Goal: Transaction & Acquisition: Book appointment/travel/reservation

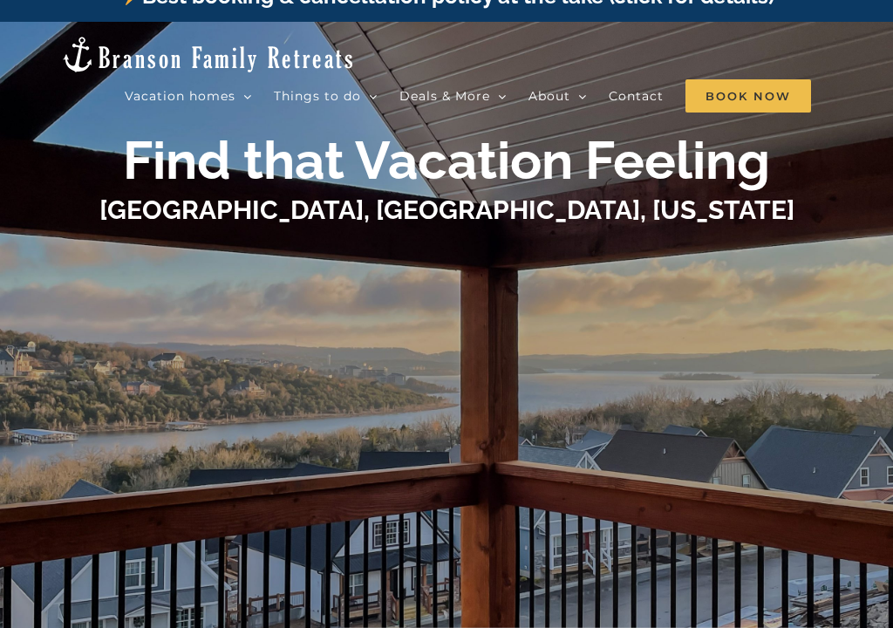
scroll to position [29, 0]
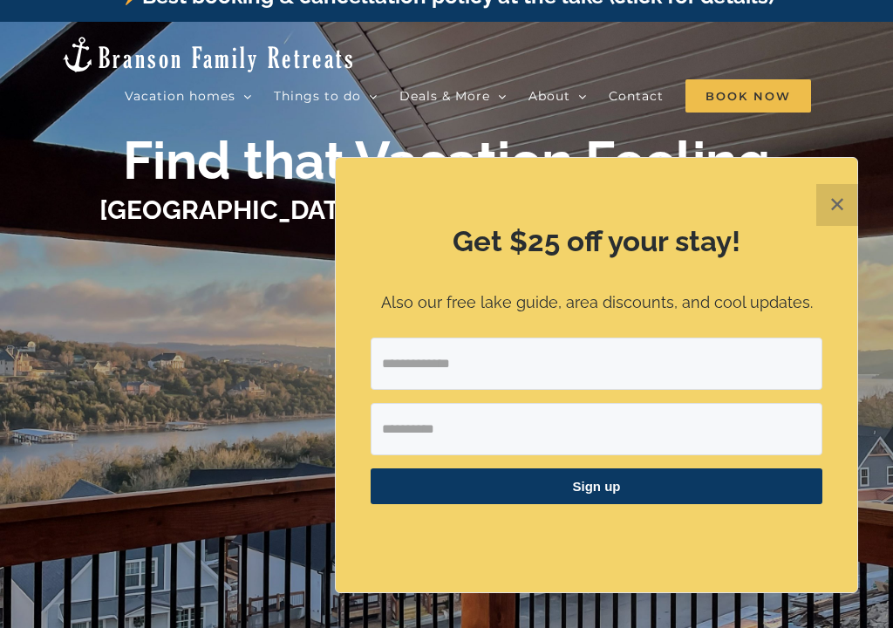
click at [840, 201] on button "✕" at bounding box center [837, 205] width 42 height 42
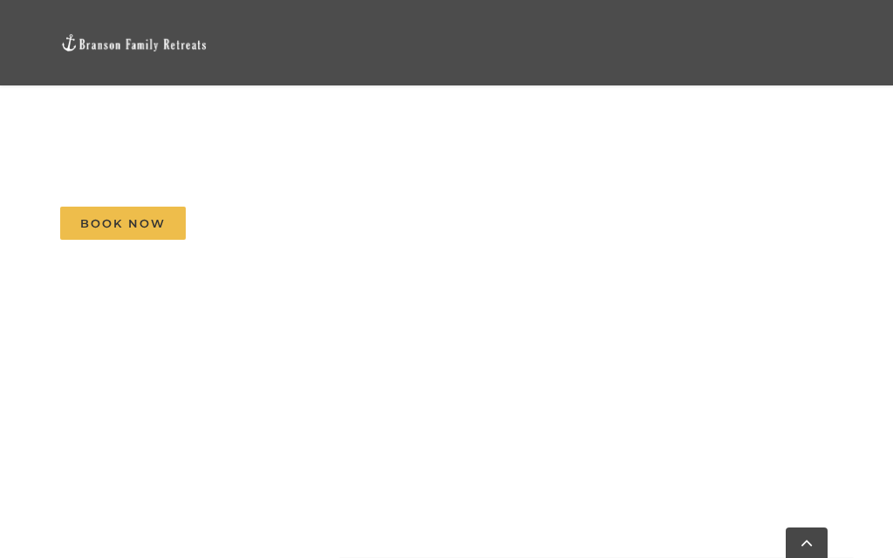
scroll to position [1247, 0]
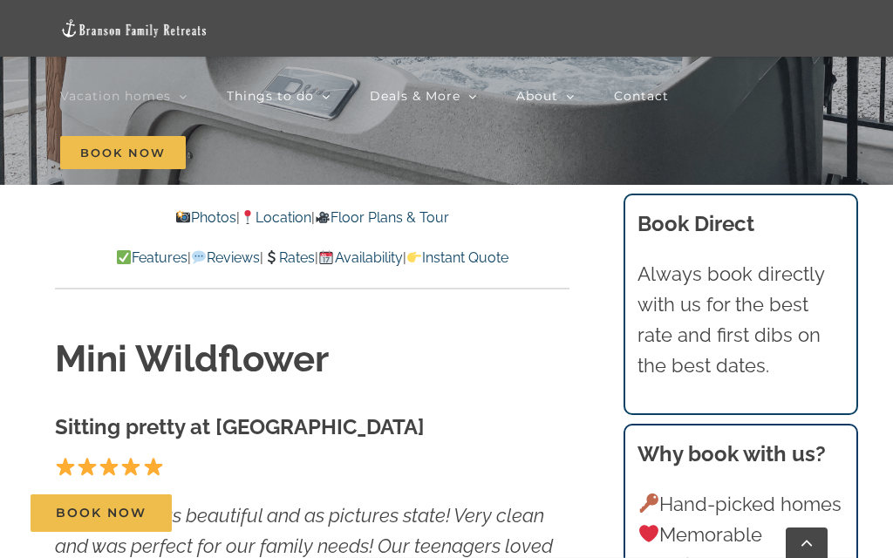
scroll to position [419, 0]
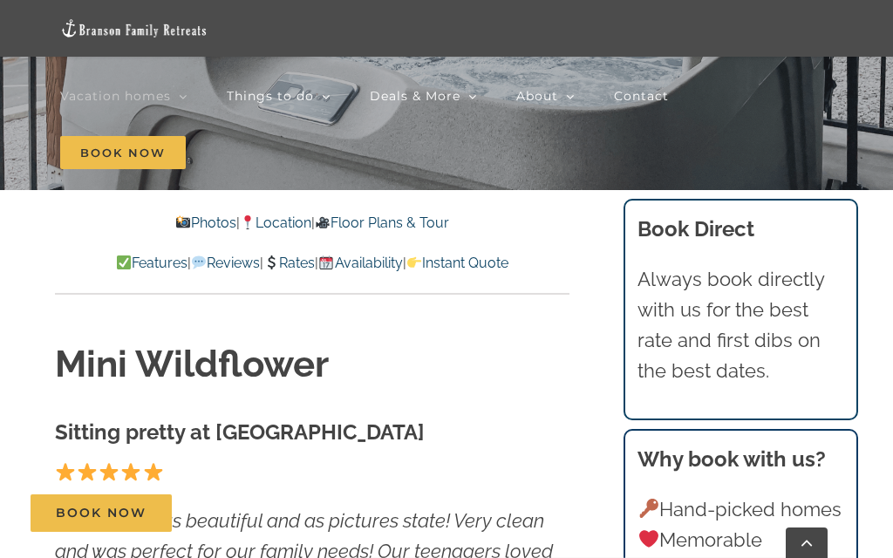
click at [179, 216] on link "Photos" at bounding box center [204, 222] width 61 height 17
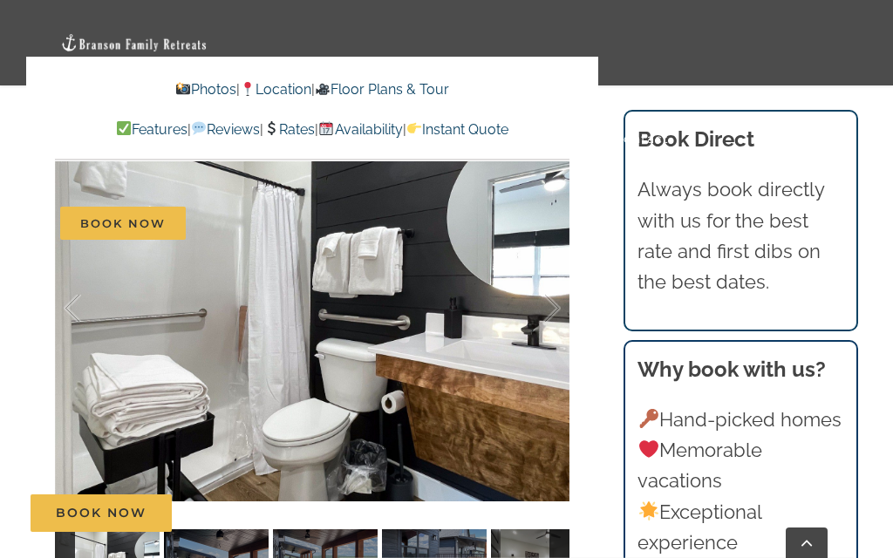
scroll to position [1040, 0]
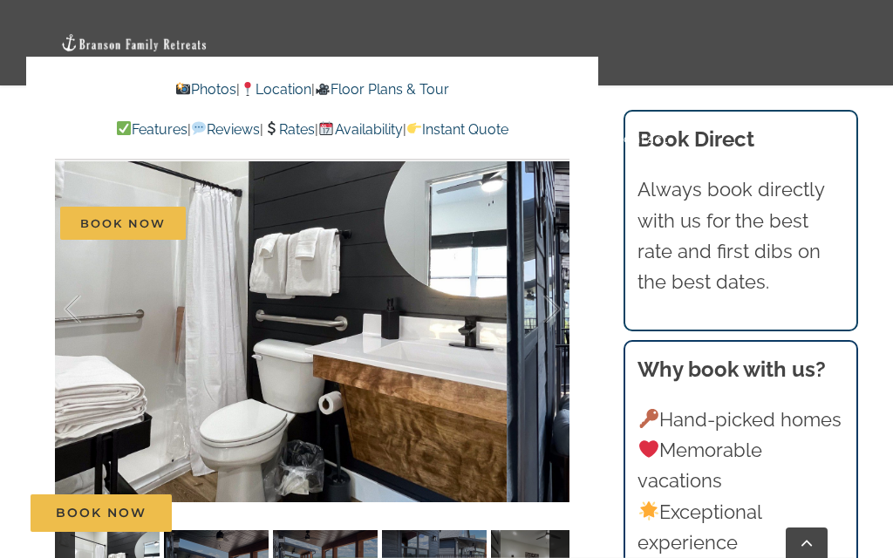
click at [556, 334] on div at bounding box center [534, 309] width 54 height 108
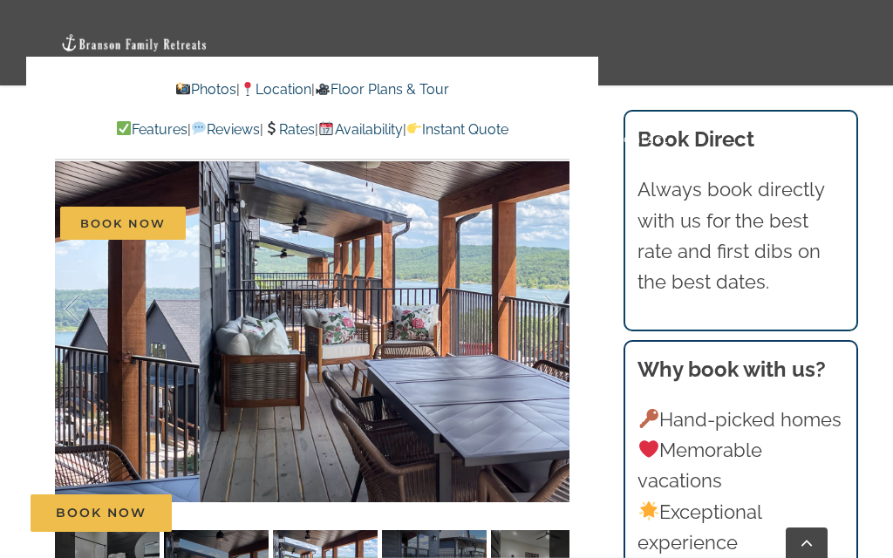
click at [558, 317] on div at bounding box center [534, 309] width 54 height 108
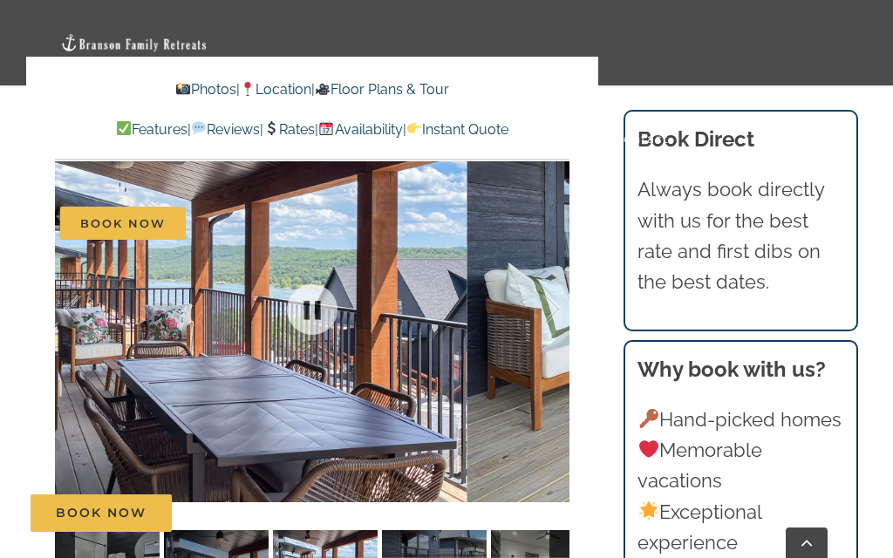
click at [558, 312] on div at bounding box center [534, 309] width 54 height 108
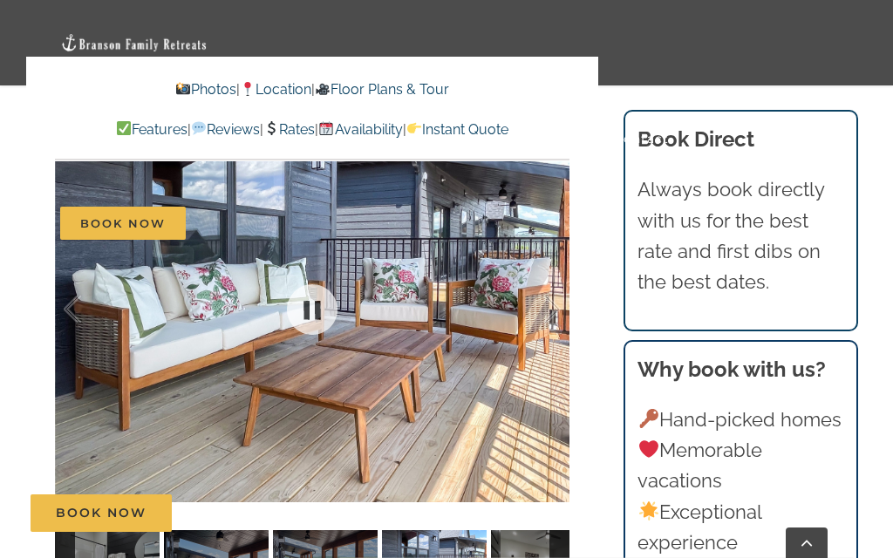
click at [557, 317] on div at bounding box center [534, 309] width 54 height 108
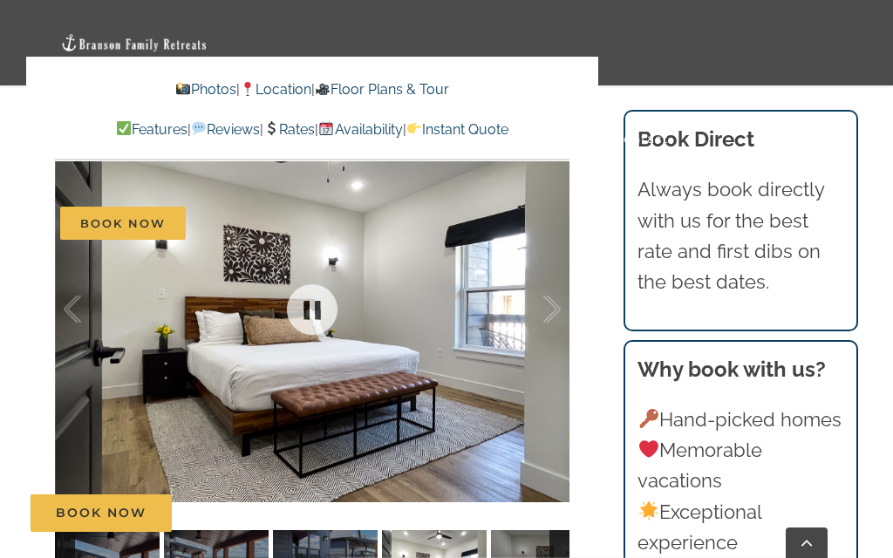
click at [557, 314] on div at bounding box center [534, 309] width 54 height 108
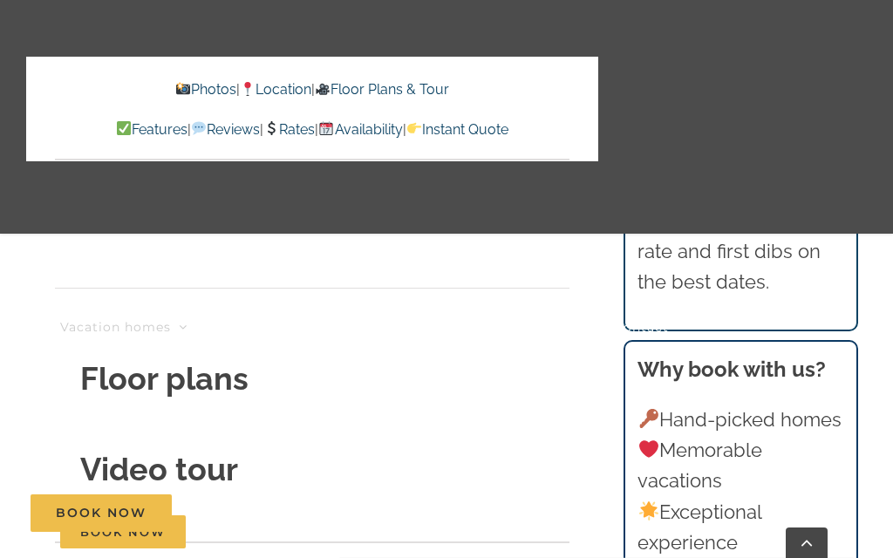
scroll to position [5854, 0]
click at [428, 541] on link "Mini Wildflower | 2 Bedrooms" at bounding box center [387, 536] width 218 height 31
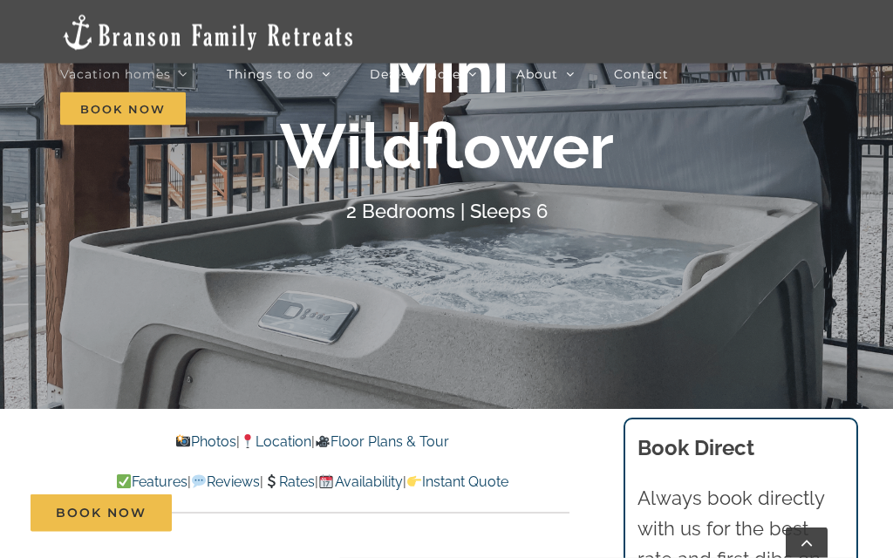
scroll to position [189, 0]
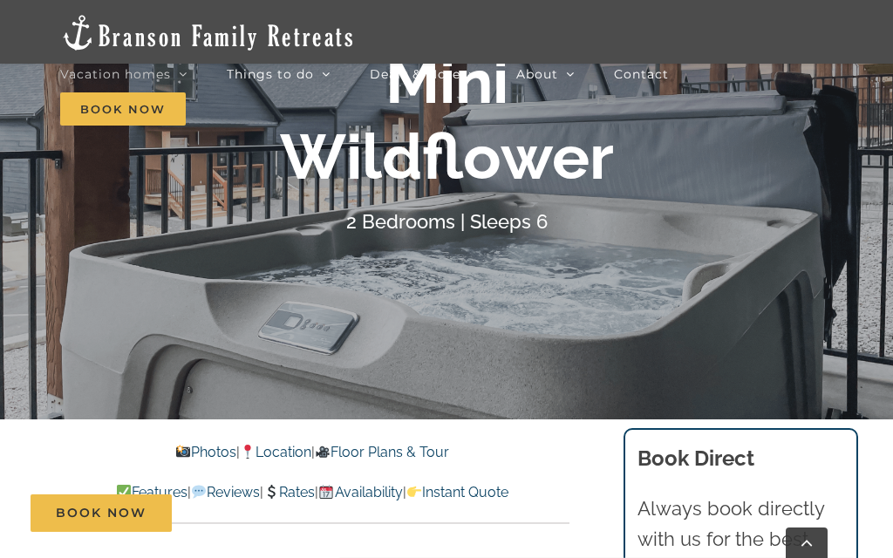
click at [461, 308] on div at bounding box center [446, 140] width 893 height 558
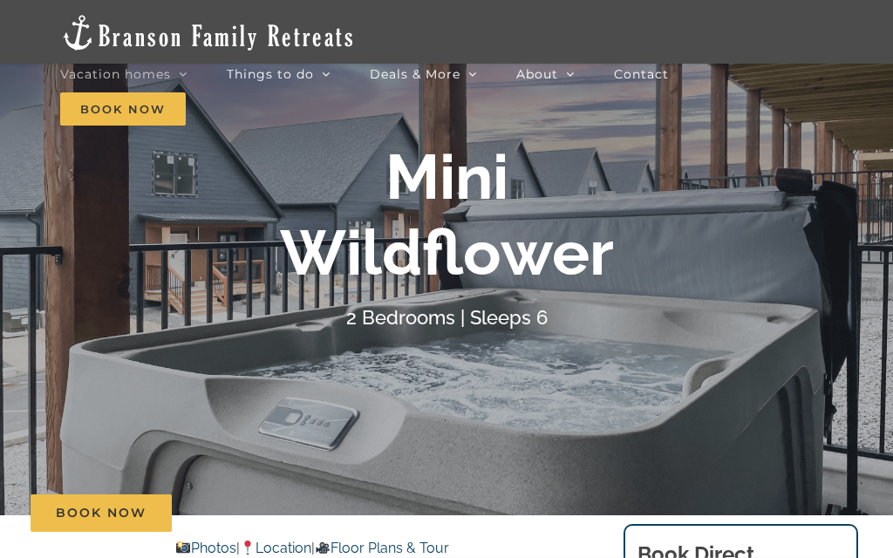
scroll to position [83, 0]
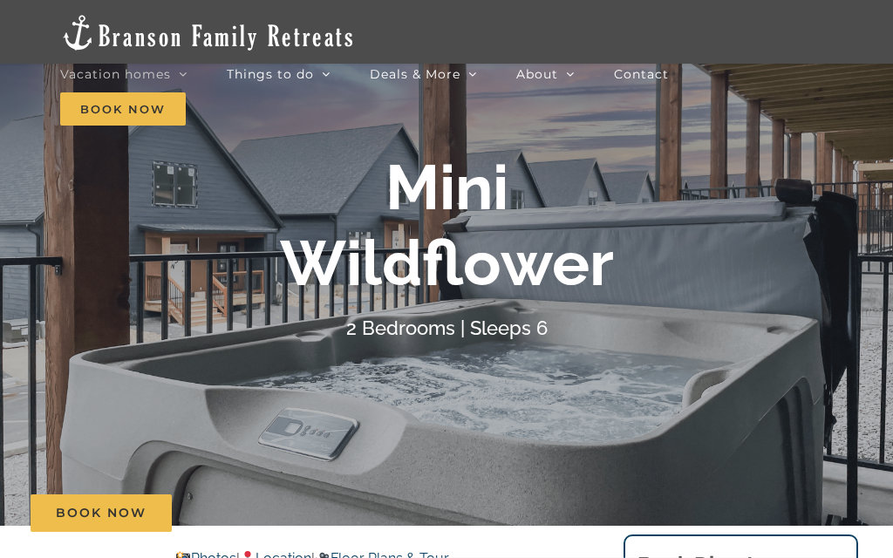
click at [109, 107] on span "Book Now" at bounding box center [123, 108] width 126 height 33
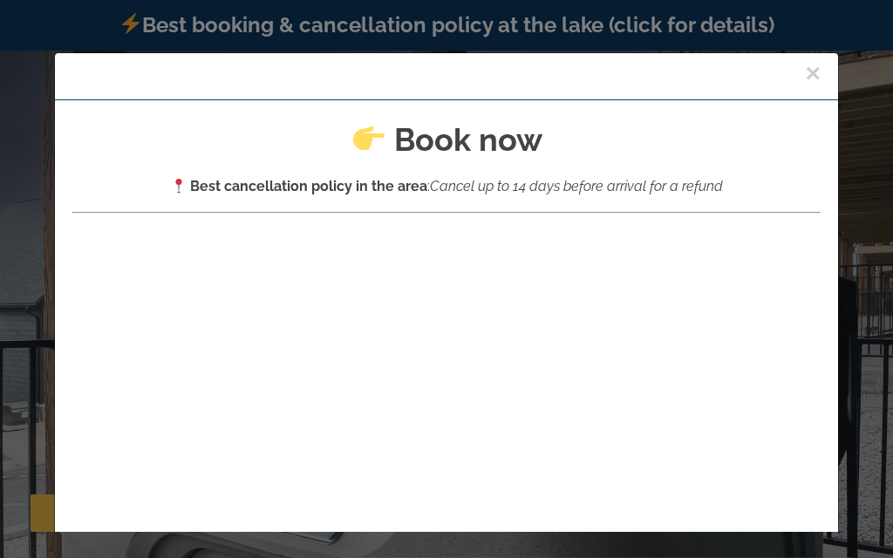
scroll to position [0, 0]
click at [820, 69] on button "×" at bounding box center [813, 73] width 16 height 26
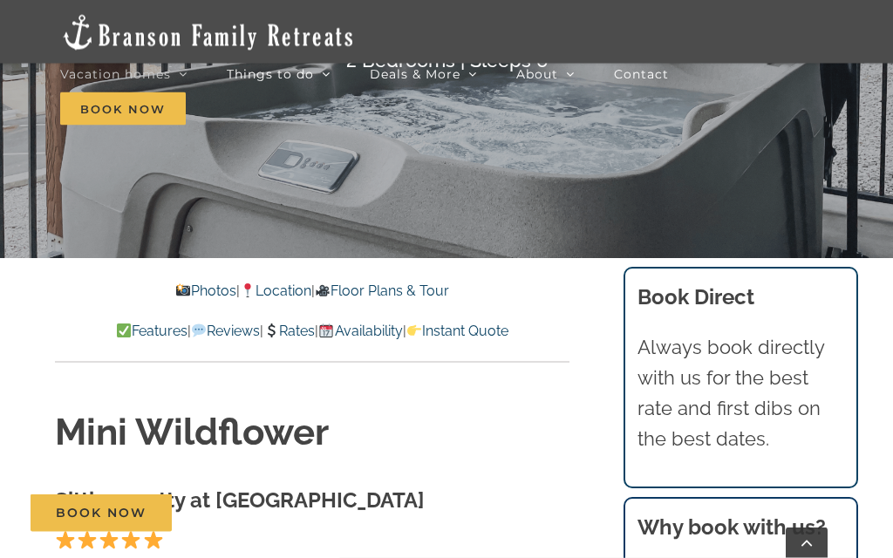
scroll to position [316, 0]
